Goal: Task Accomplishment & Management: Manage account settings

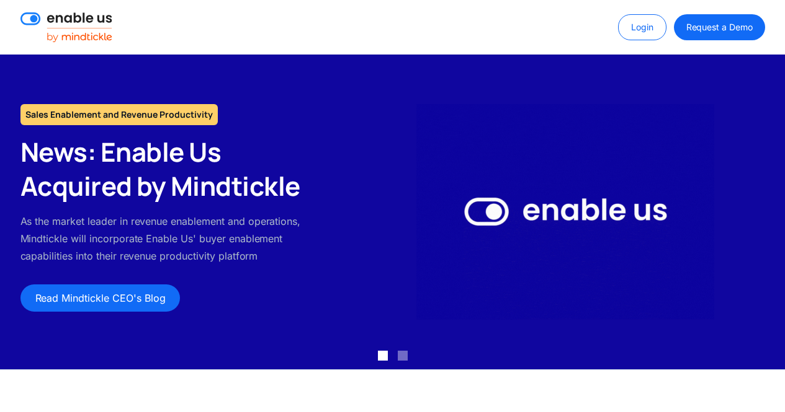
click at [640, 30] on link "Login" at bounding box center [642, 27] width 48 height 26
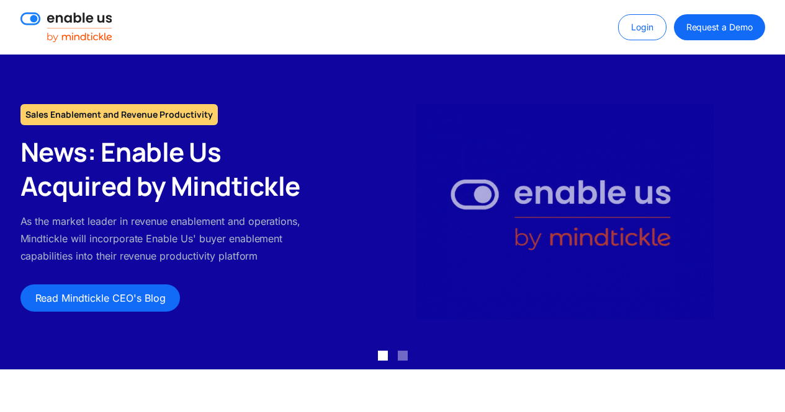
click at [633, 24] on link "Login" at bounding box center [642, 27] width 48 height 26
